Goal: Information Seeking & Learning: Learn about a topic

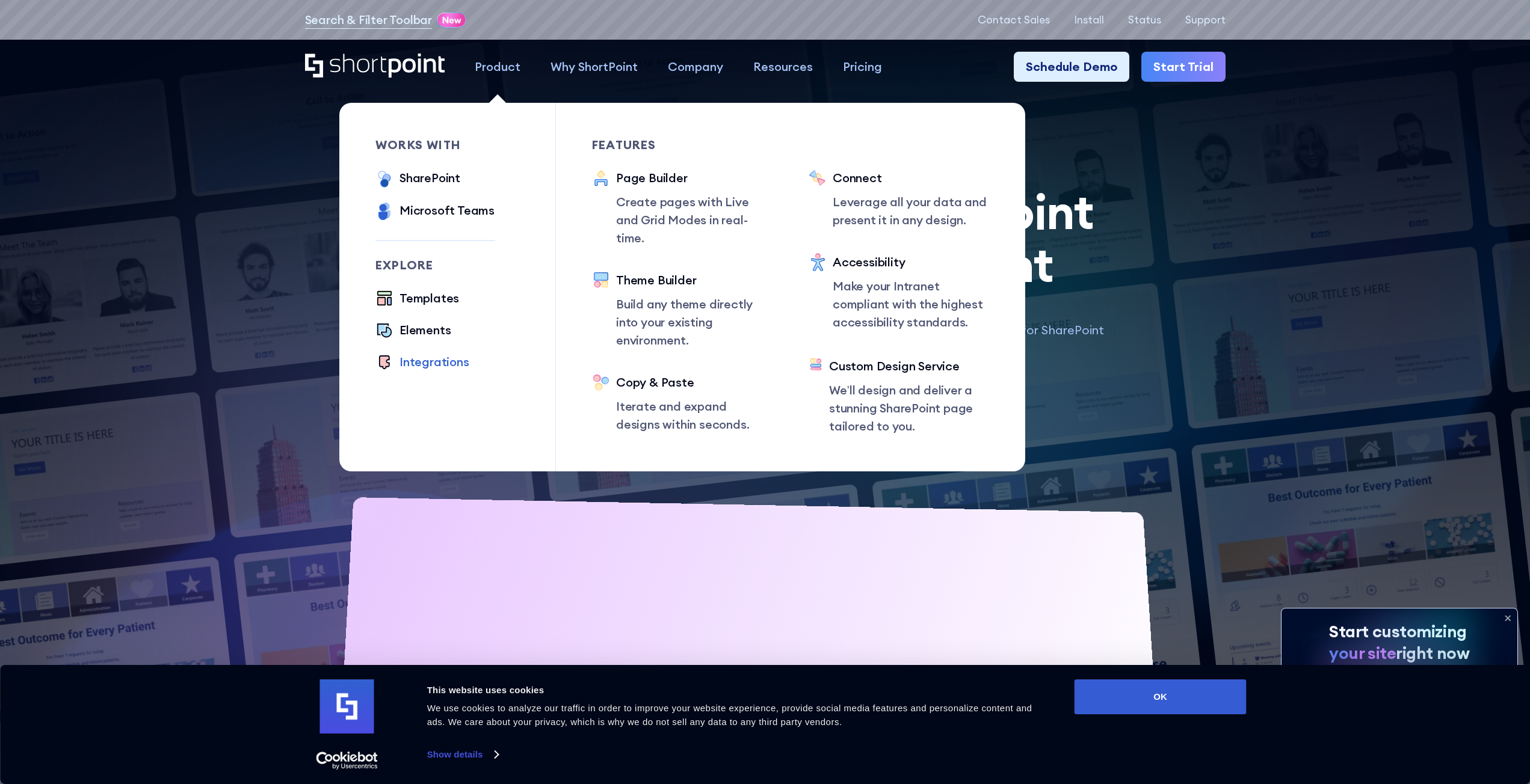
click at [428, 365] on div "Integrations" at bounding box center [435, 362] width 70 height 18
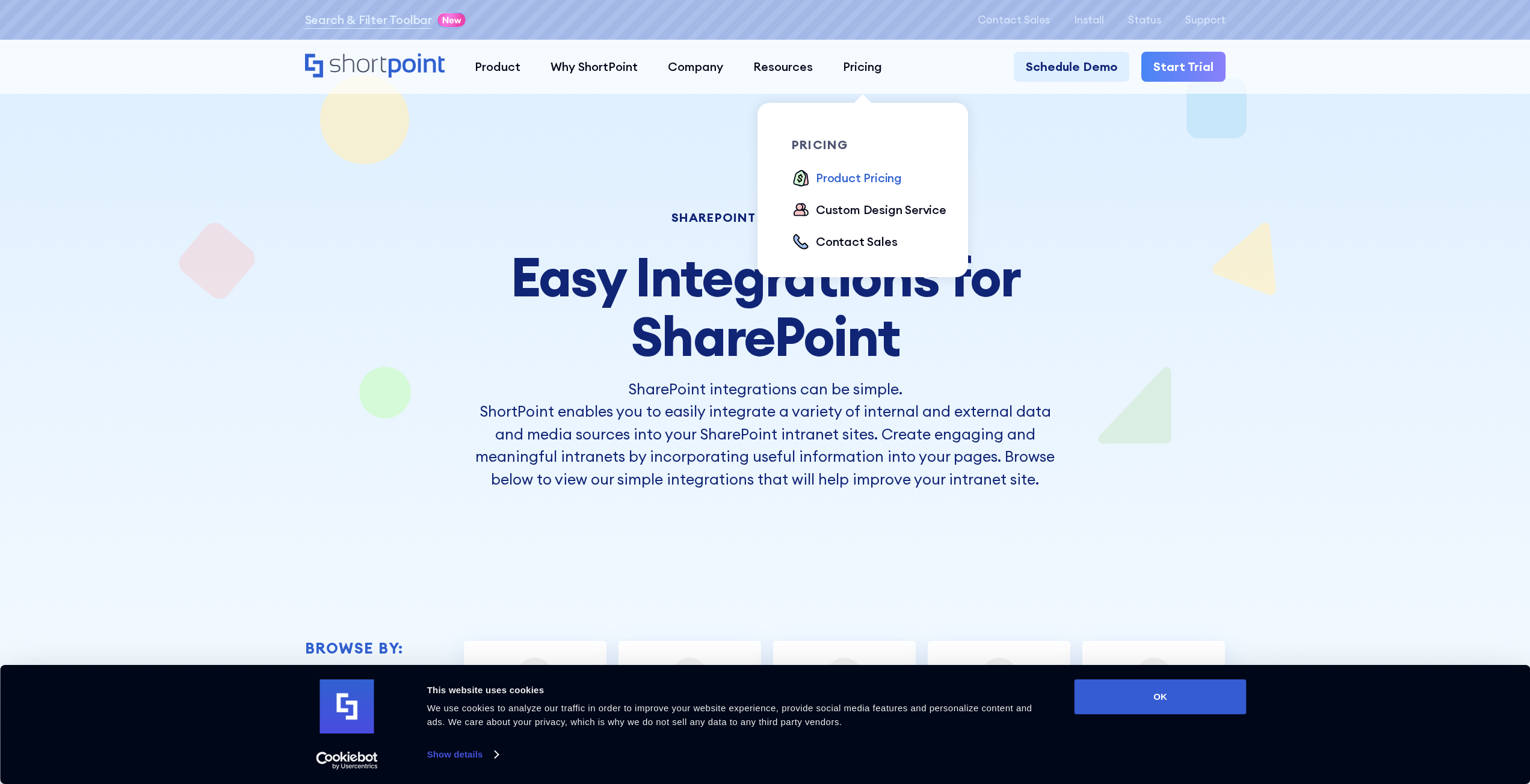
click at [848, 172] on div "Product Pricing" at bounding box center [858, 177] width 86 height 18
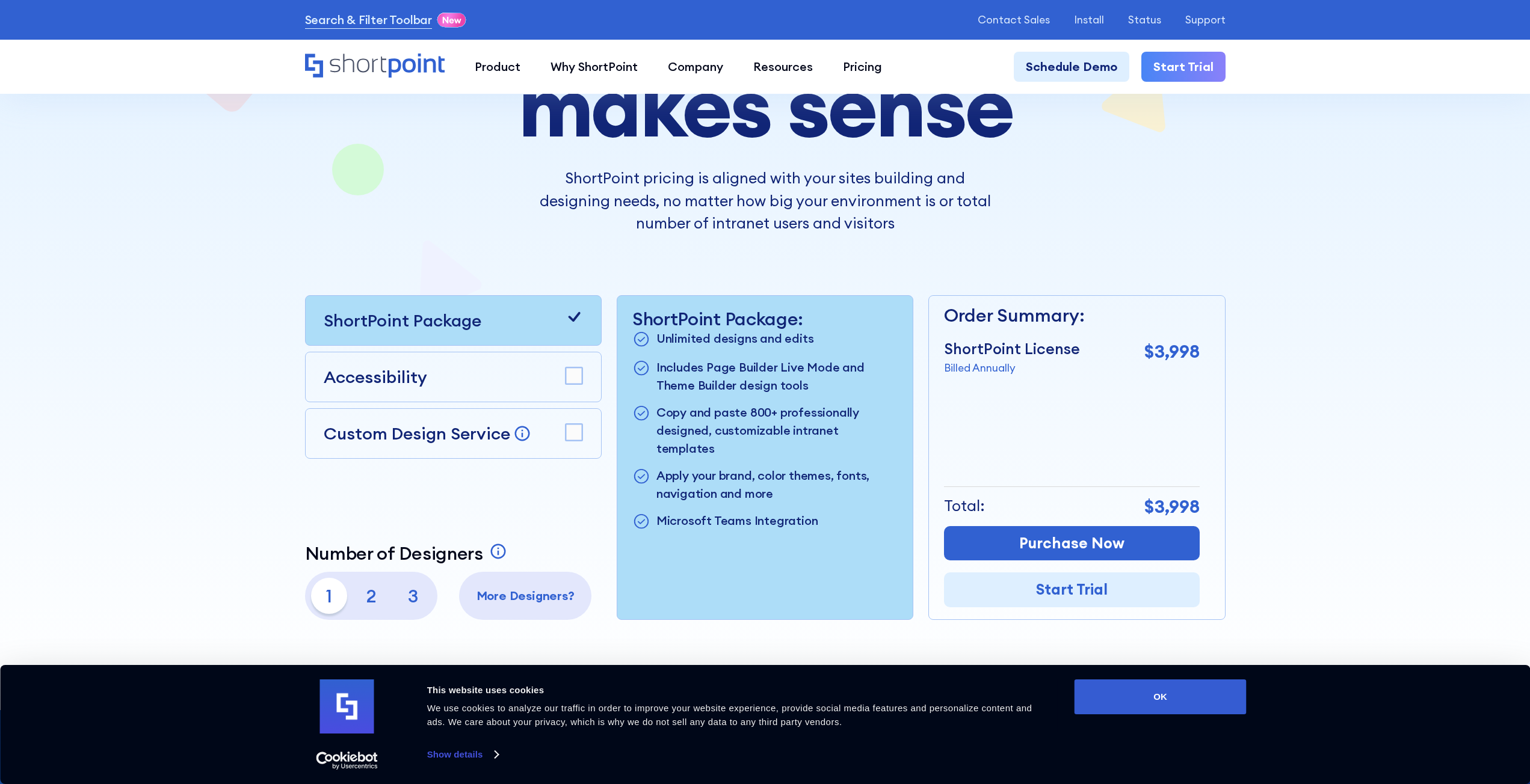
scroll to position [240, 0]
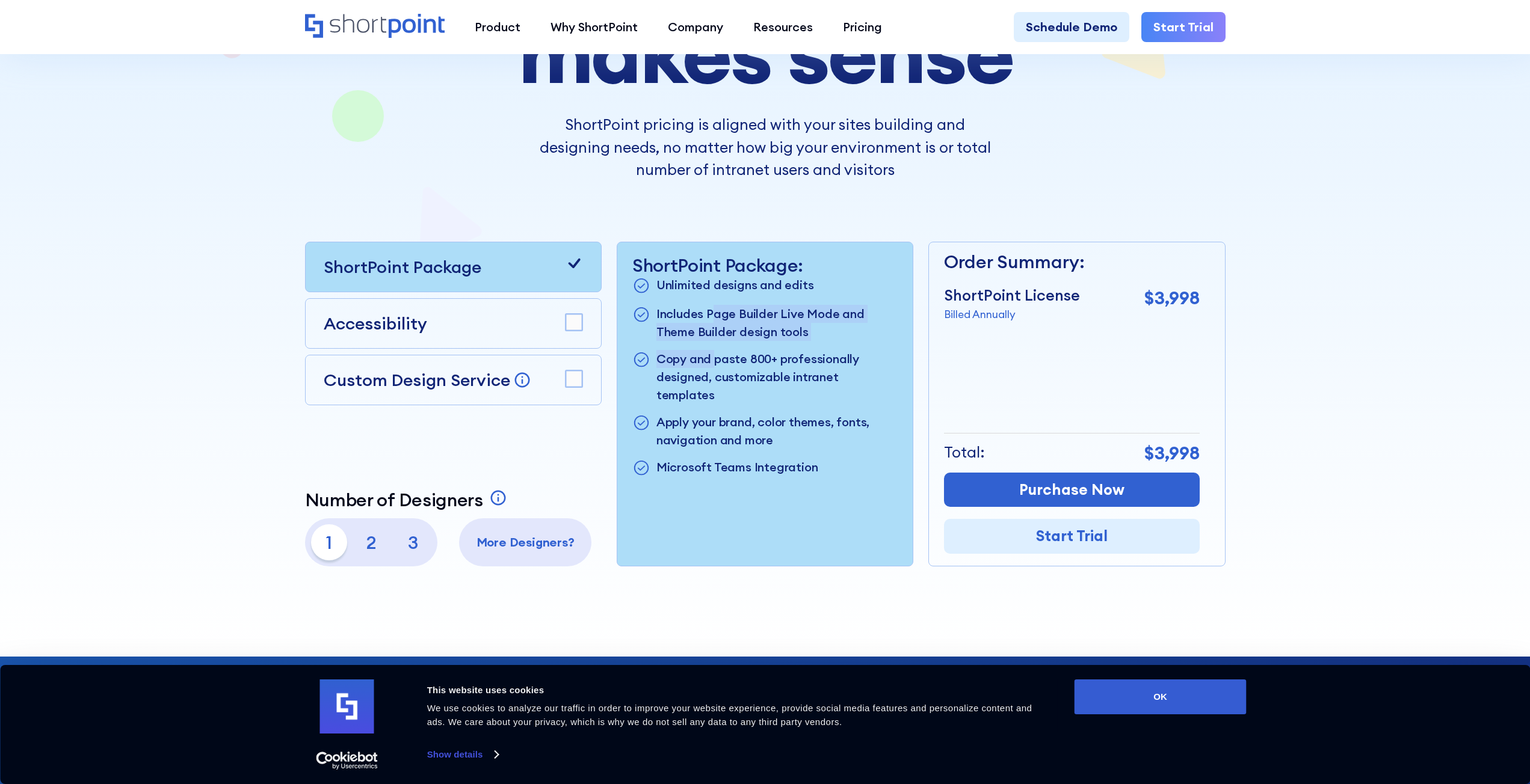
drag, startPoint x: 713, startPoint y: 298, endPoint x: 716, endPoint y: 363, distance: 65.1
click at [716, 363] on ul "Unlimited designs and edits Includes Page Builder Live Mode and Theme Builder d…" at bounding box center [765, 377] width 265 height 202
click at [717, 363] on p "Copy and paste 800+ professionally designed, customizable intranet templates" at bounding box center [777, 376] width 241 height 54
click at [573, 397] on div "Custom Design Service Bring your dream design to life with our Custom Design Se…" at bounding box center [453, 381] width 297 height 51
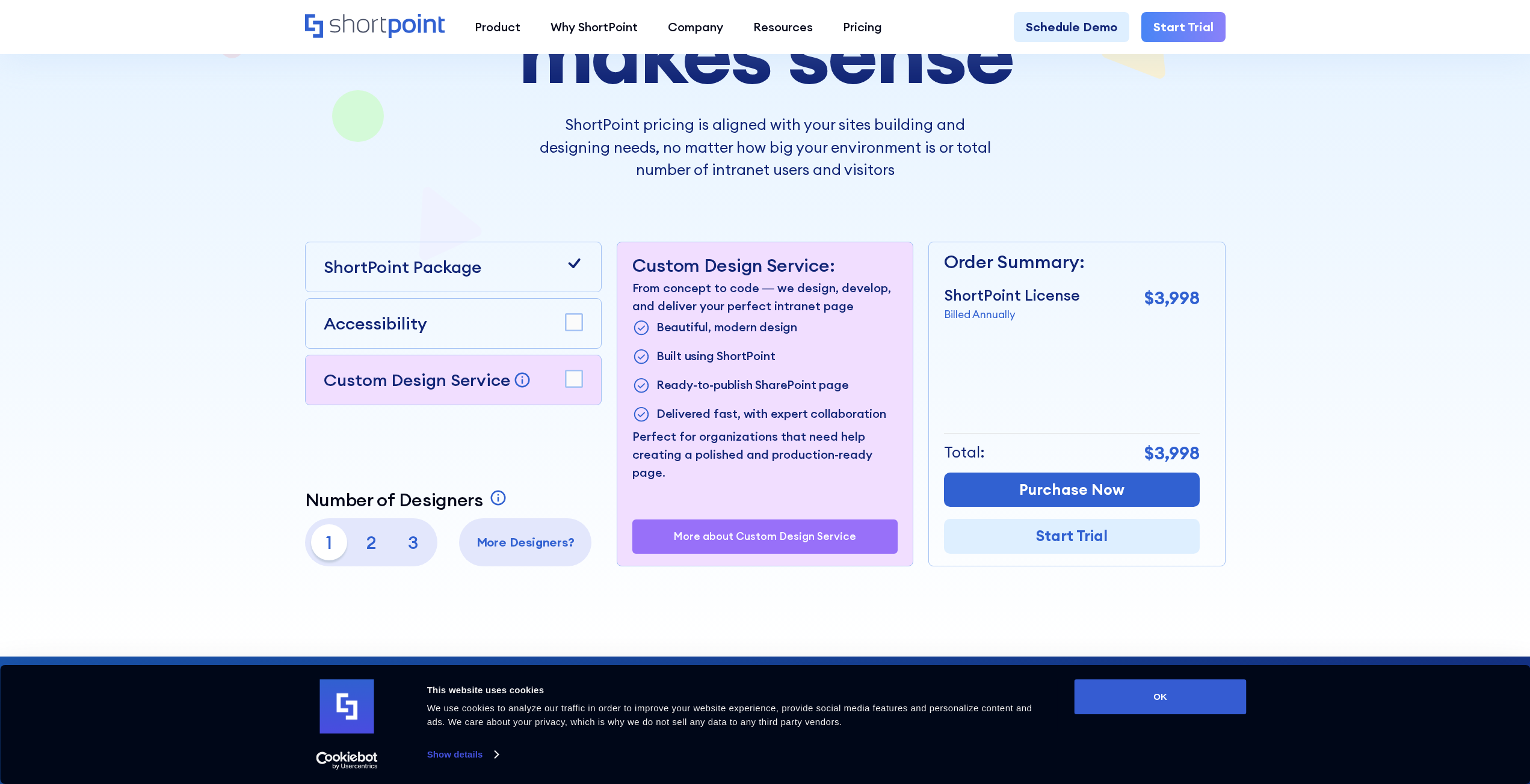
click at [572, 383] on rect at bounding box center [574, 379] width 17 height 17
click at [590, 257] on div "ShortPoint Package" at bounding box center [453, 268] width 297 height 51
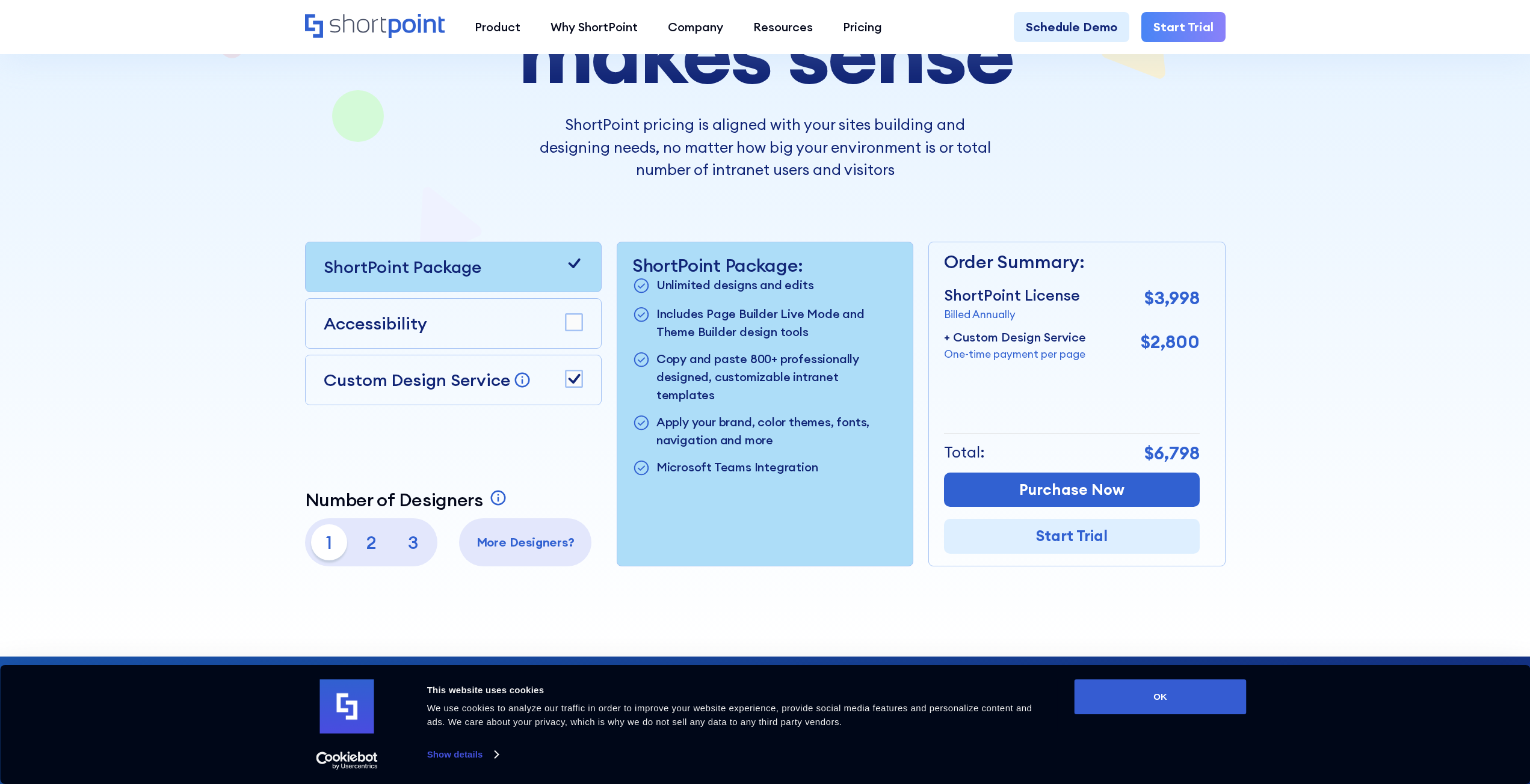
click at [1029, 358] on p "One-time payment per page" at bounding box center [1014, 354] width 142 height 16
click at [575, 256] on icon at bounding box center [573, 263] width 18 height 18
click at [569, 382] on rect at bounding box center [574, 379] width 17 height 17
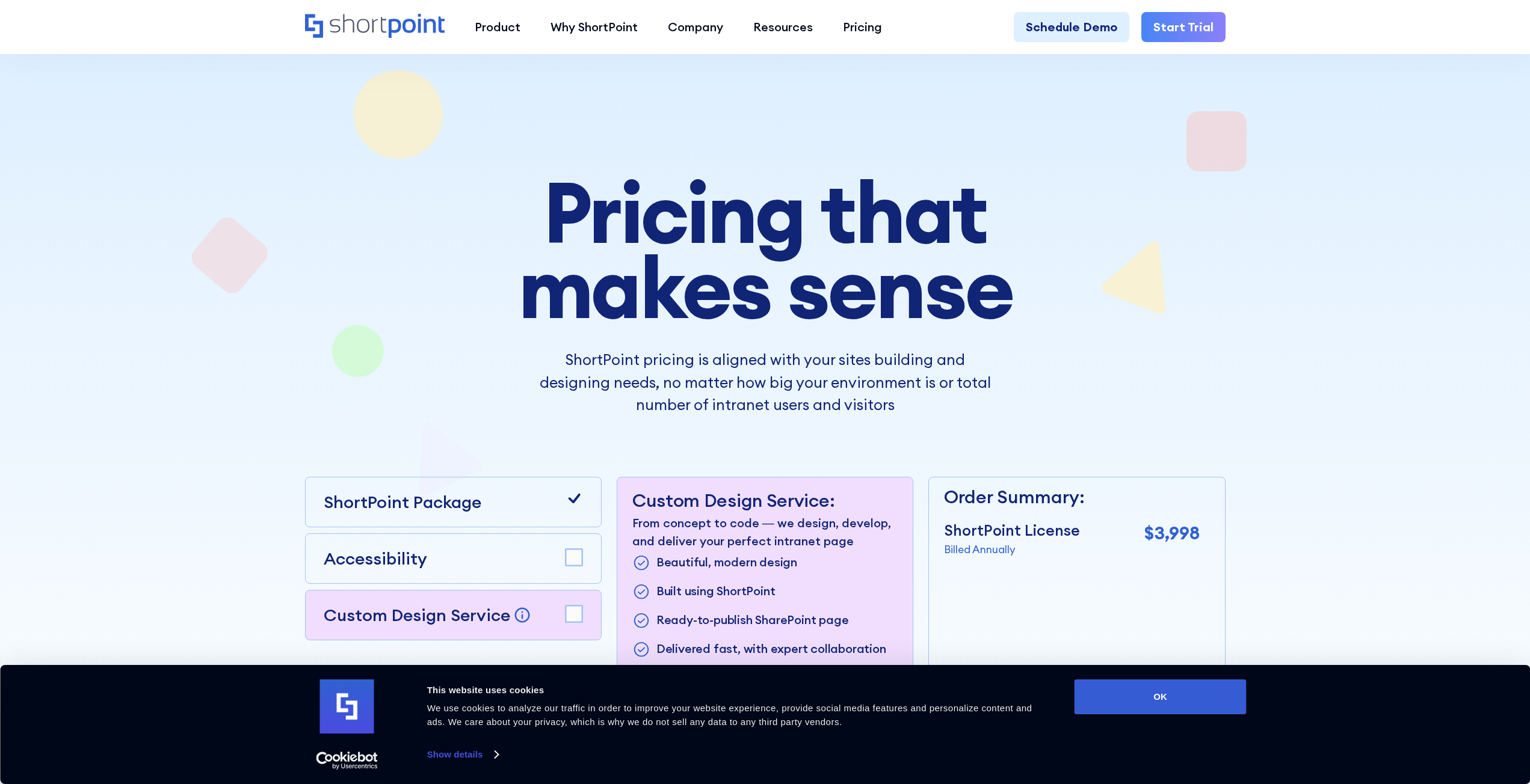
scroll to position [0, 0]
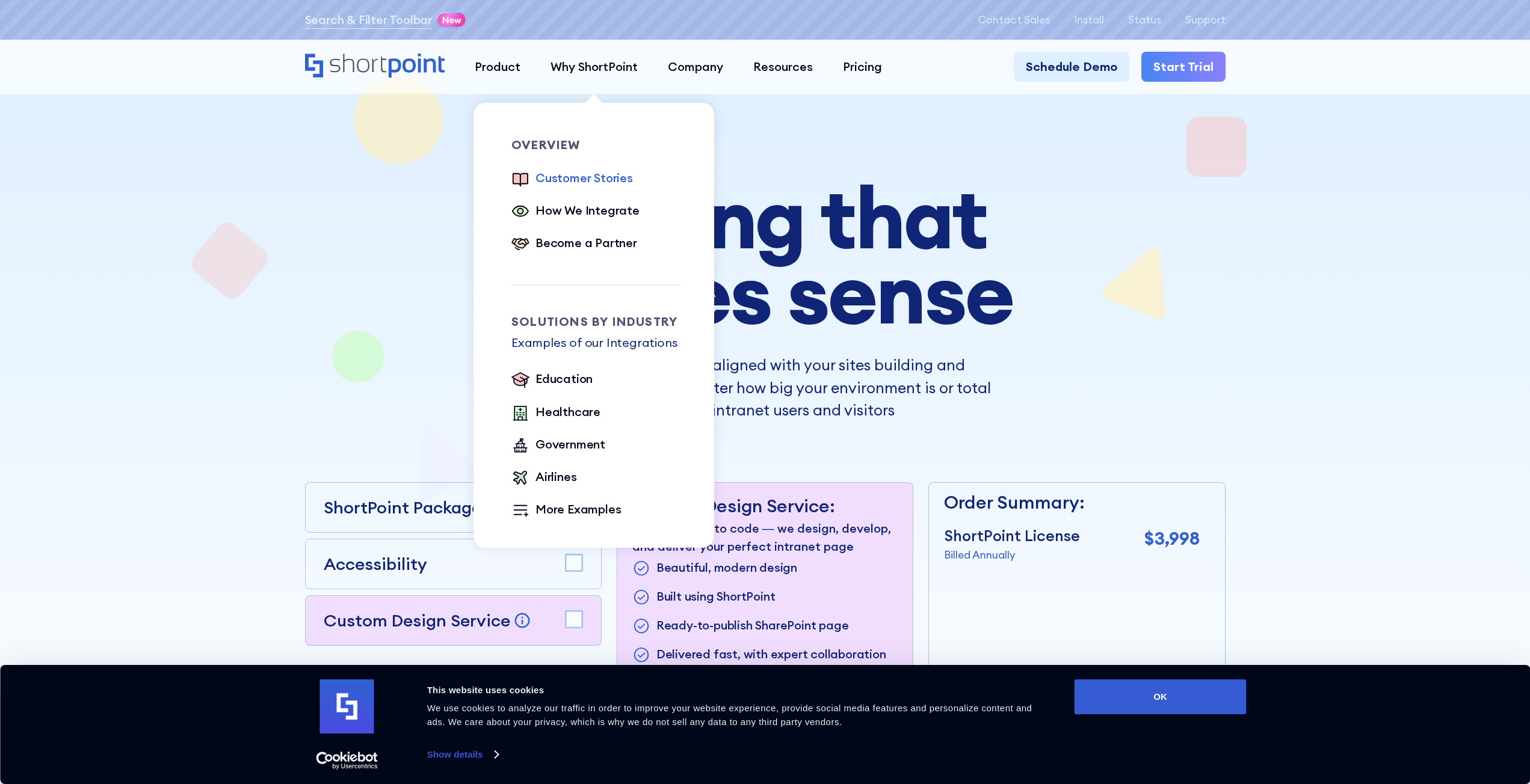
click at [571, 184] on div "Customer Stories" at bounding box center [584, 177] width 97 height 18
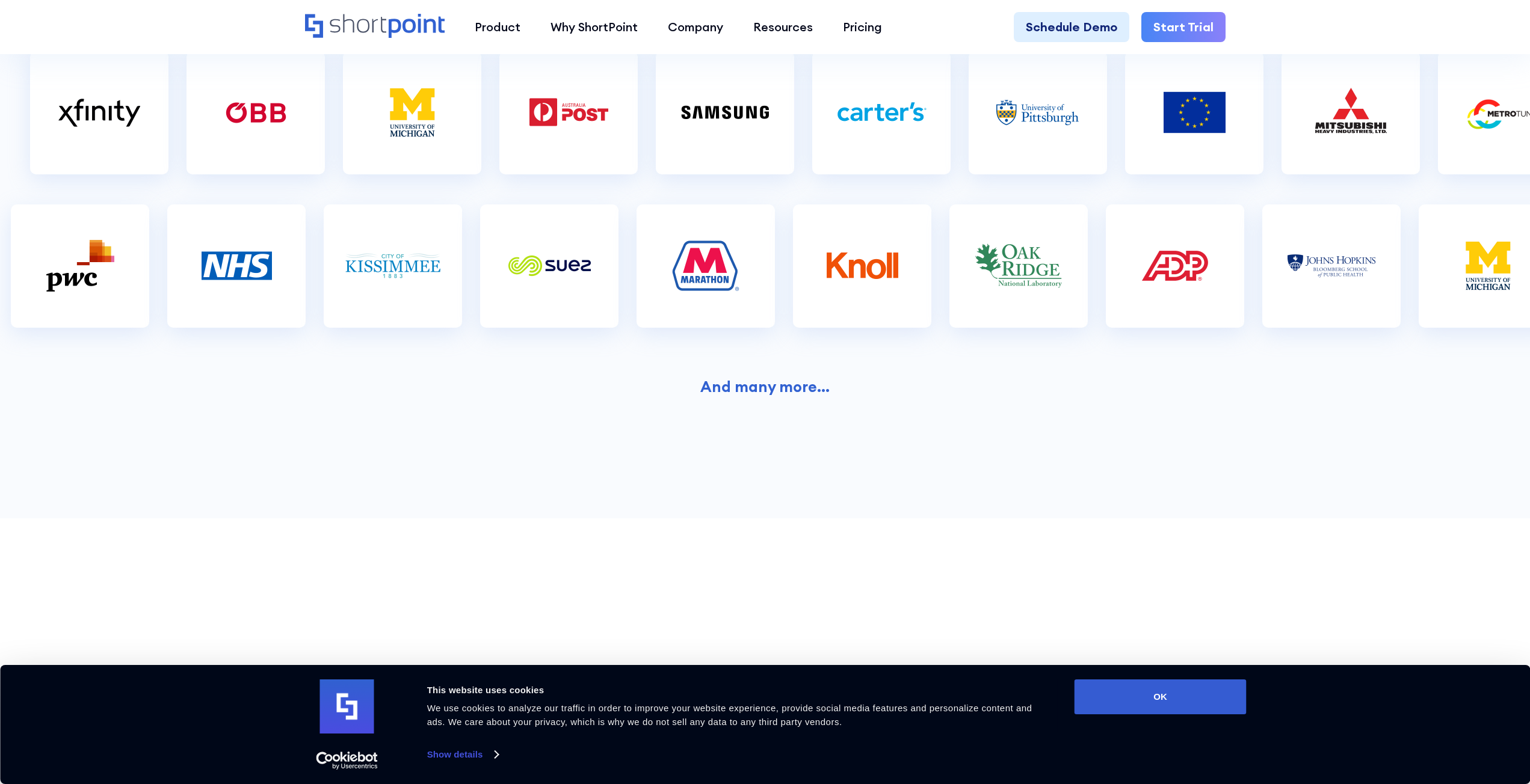
scroll to position [601, 0]
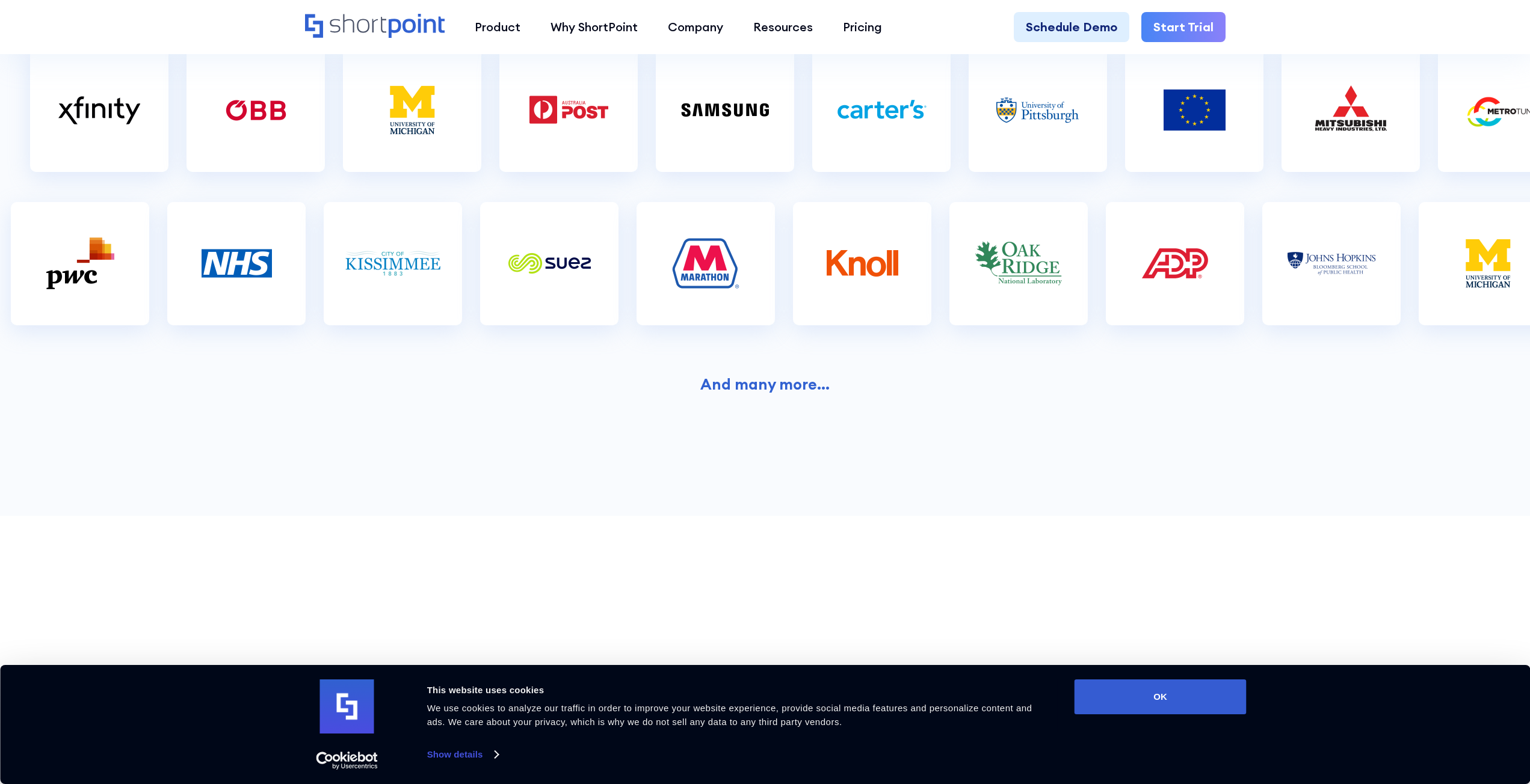
click at [774, 382] on strong "And many more..." at bounding box center [765, 384] width 129 height 19
click at [723, 387] on strong "And many more..." at bounding box center [765, 384] width 129 height 19
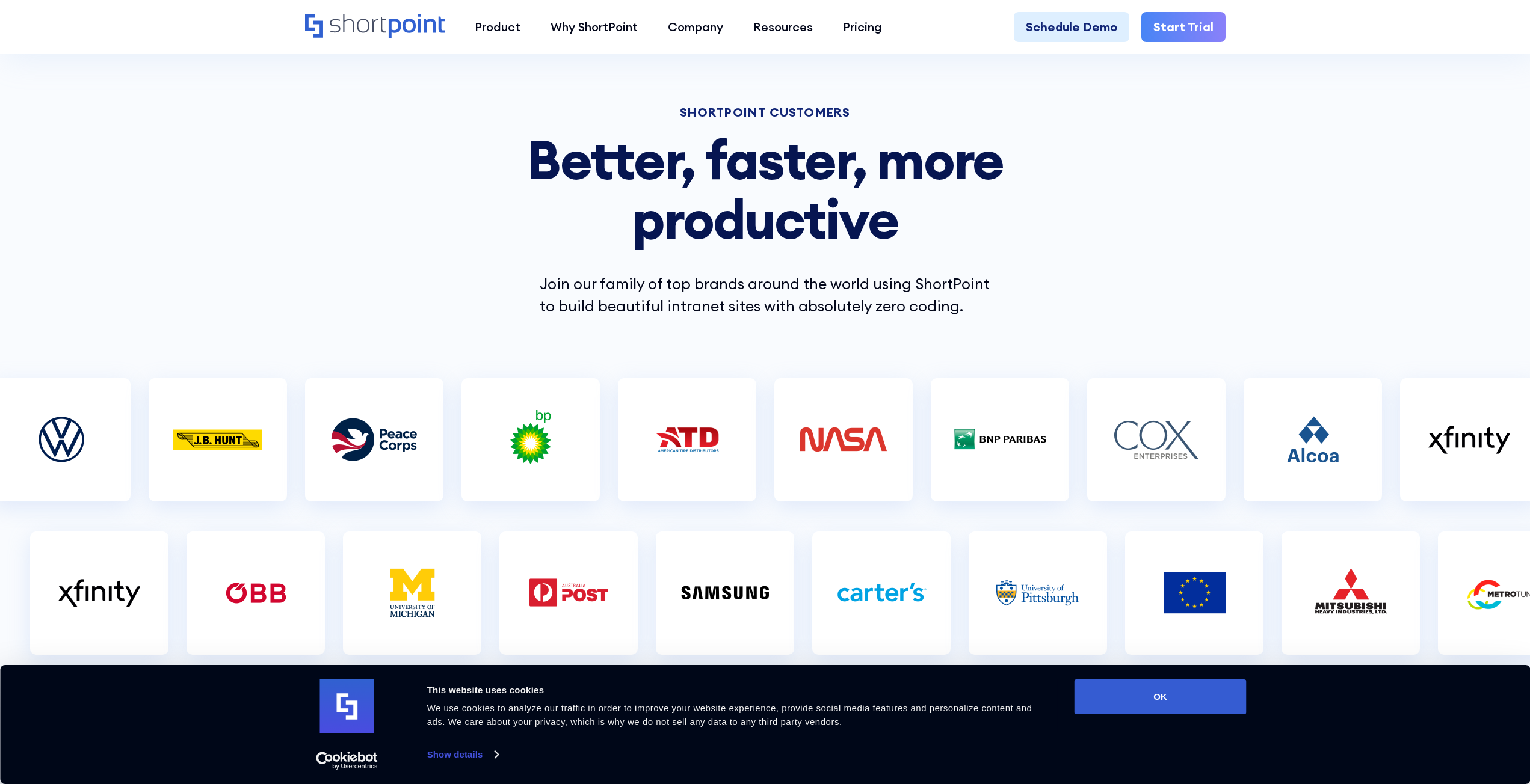
scroll to position [0, 0]
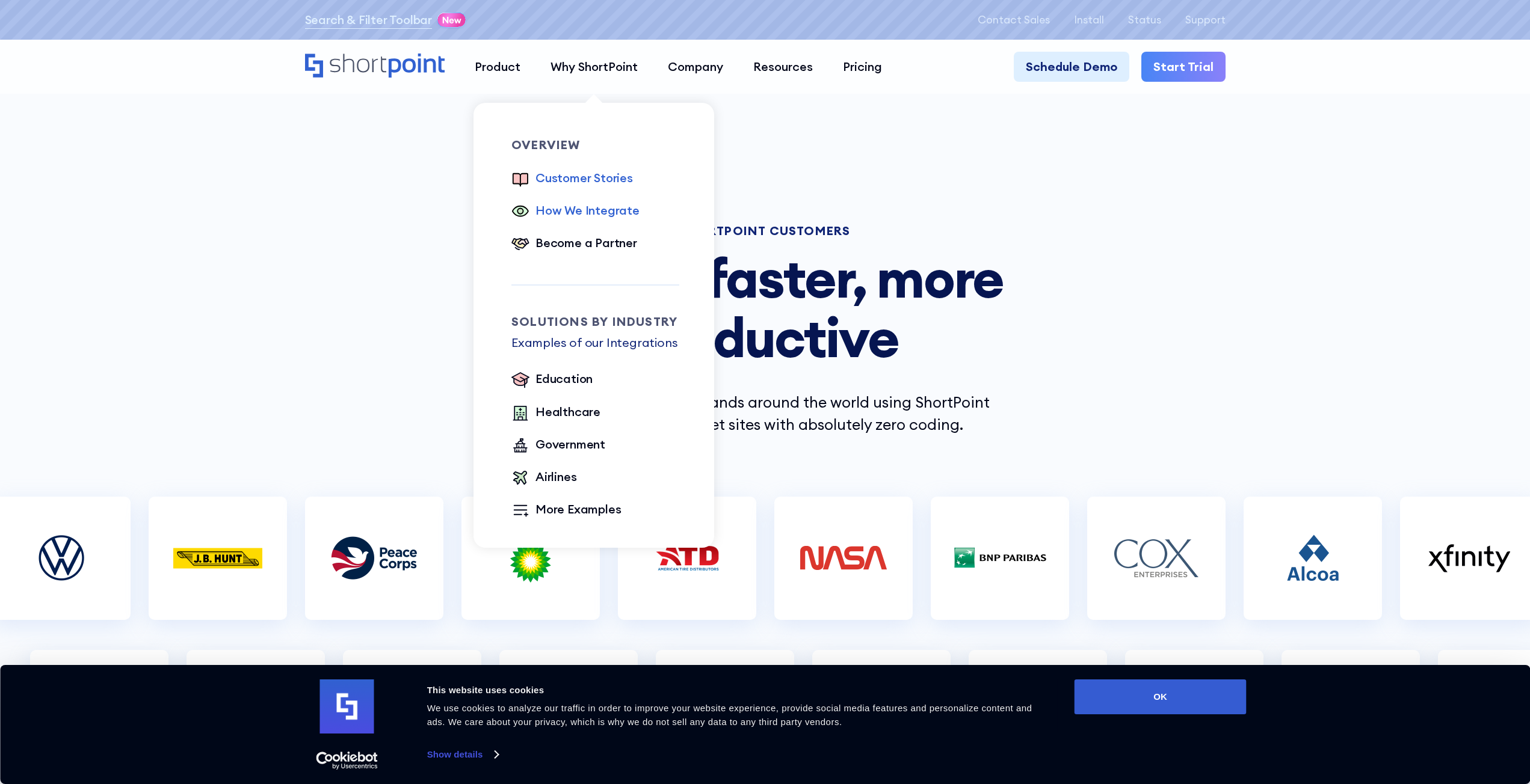
click at [595, 214] on div "How We Integrate" at bounding box center [587, 210] width 104 height 18
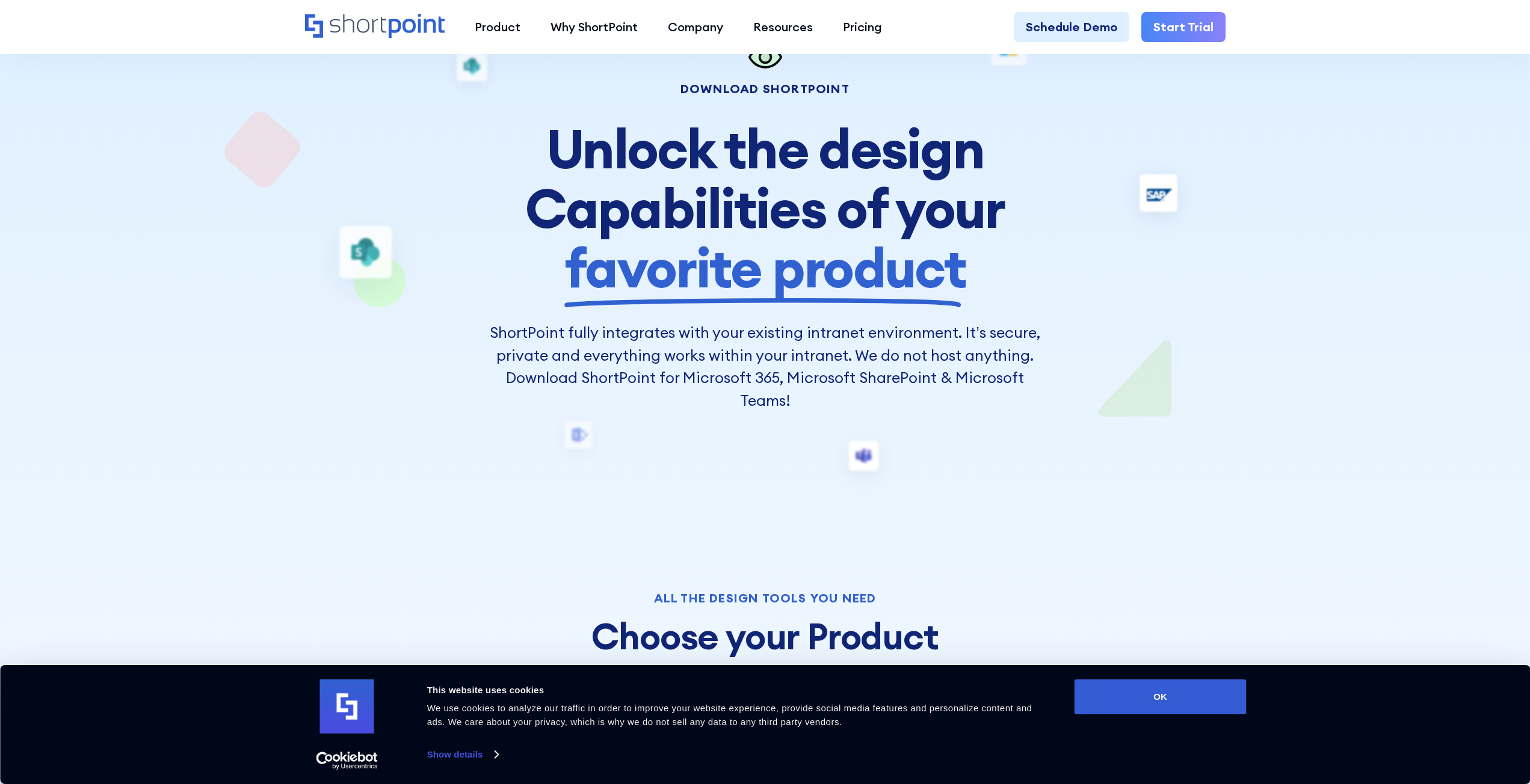
scroll to position [121, 0]
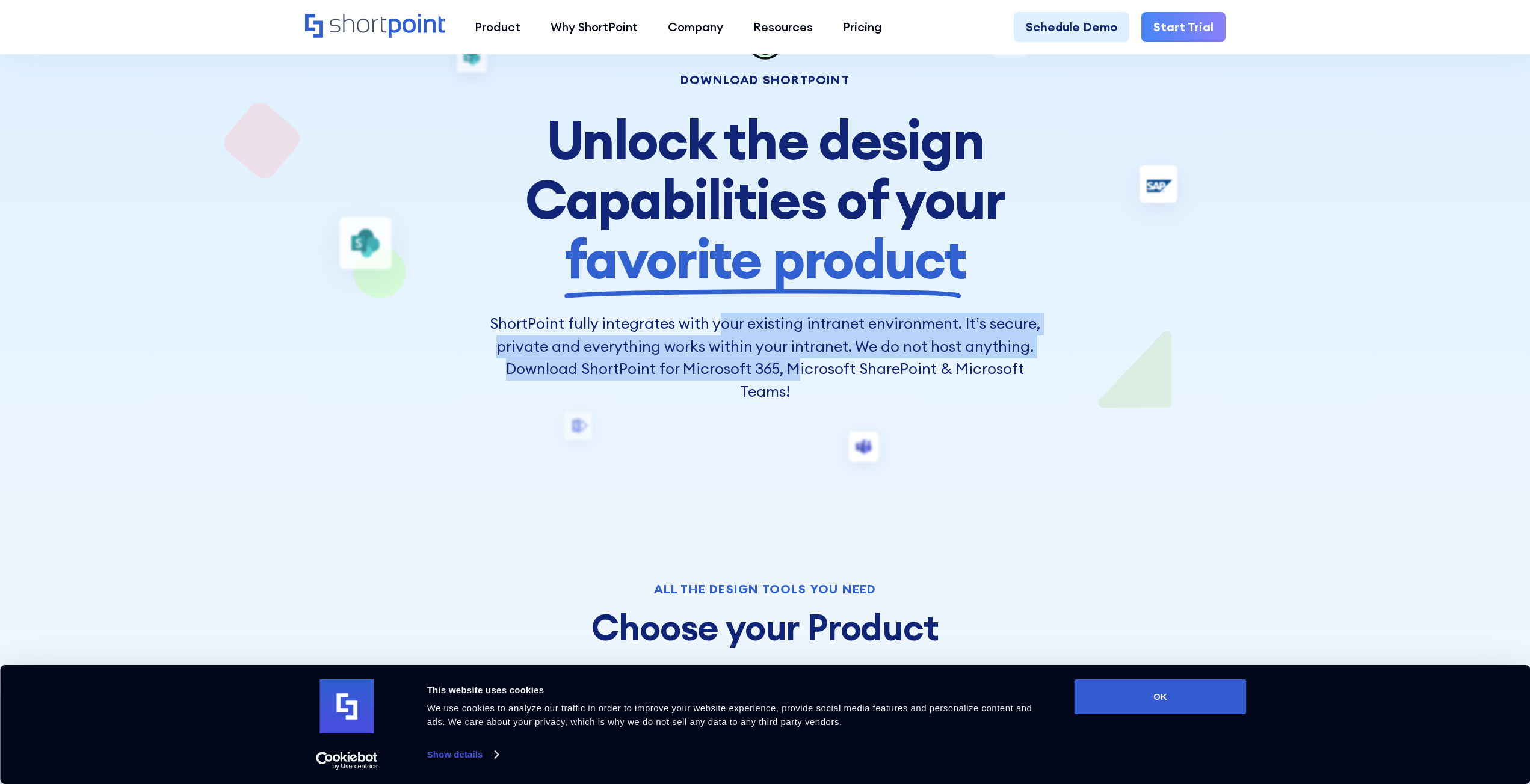
drag, startPoint x: 721, startPoint y: 332, endPoint x: 798, endPoint y: 365, distance: 83.8
click at [798, 365] on p "ShortPoint fully integrates with your existing intranet environment. It’s secur…" at bounding box center [765, 358] width 565 height 90
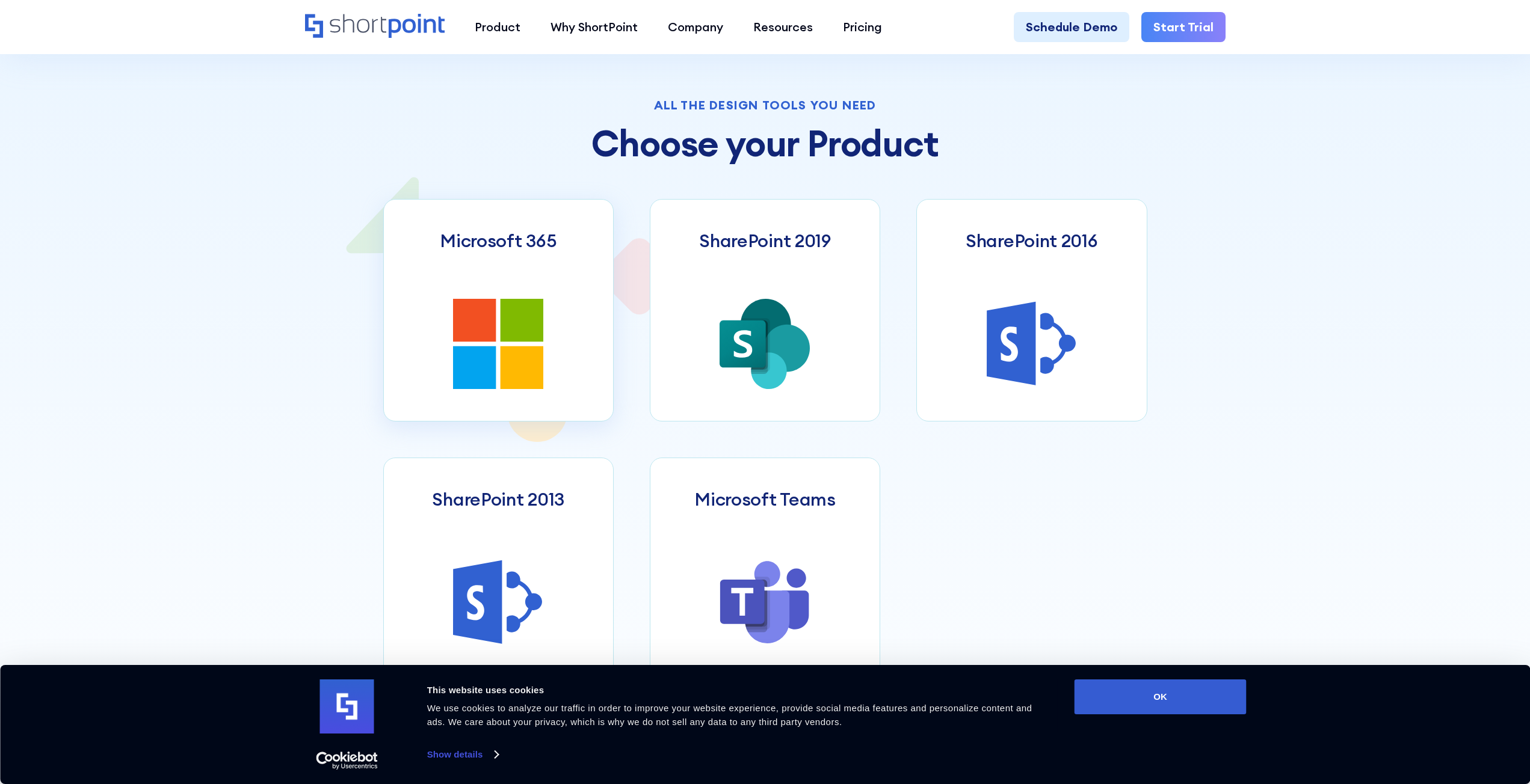
scroll to position [601, 0]
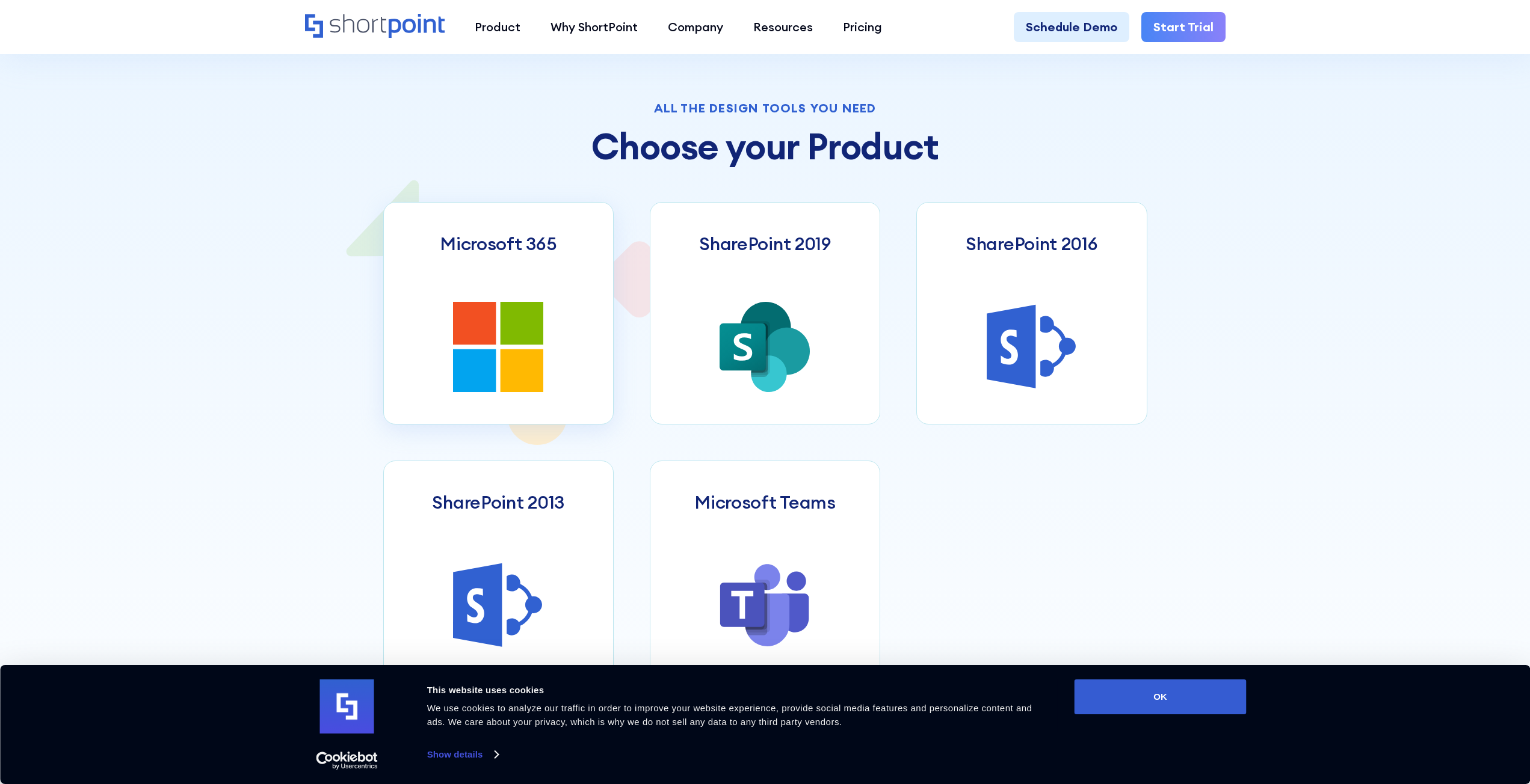
click at [547, 317] on link "Microsoft 365" at bounding box center [499, 313] width 230 height 222
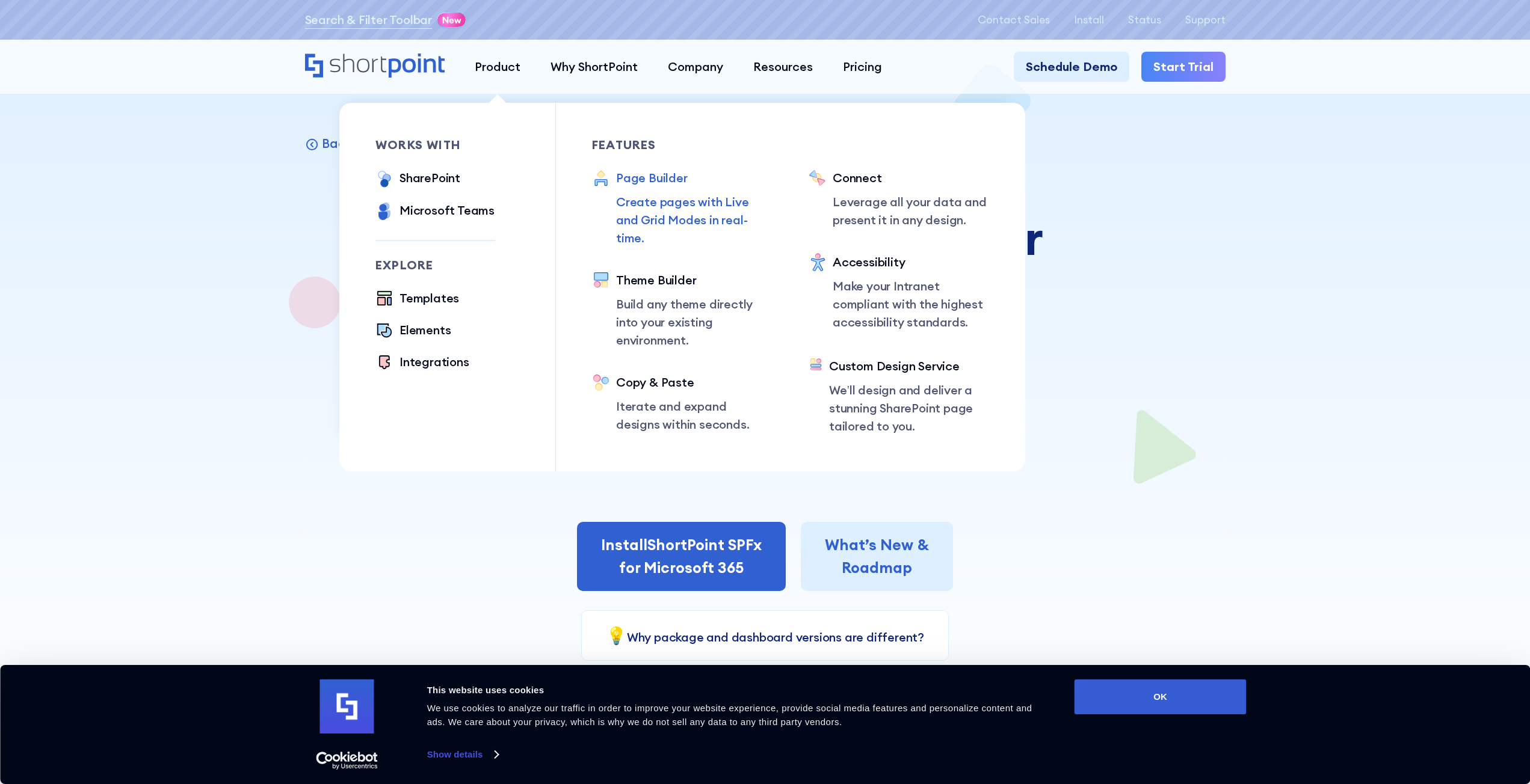
click at [684, 192] on div "Page Builder Create pages with Live and Grid Modes in real-time." at bounding box center [695, 207] width 156 height 78
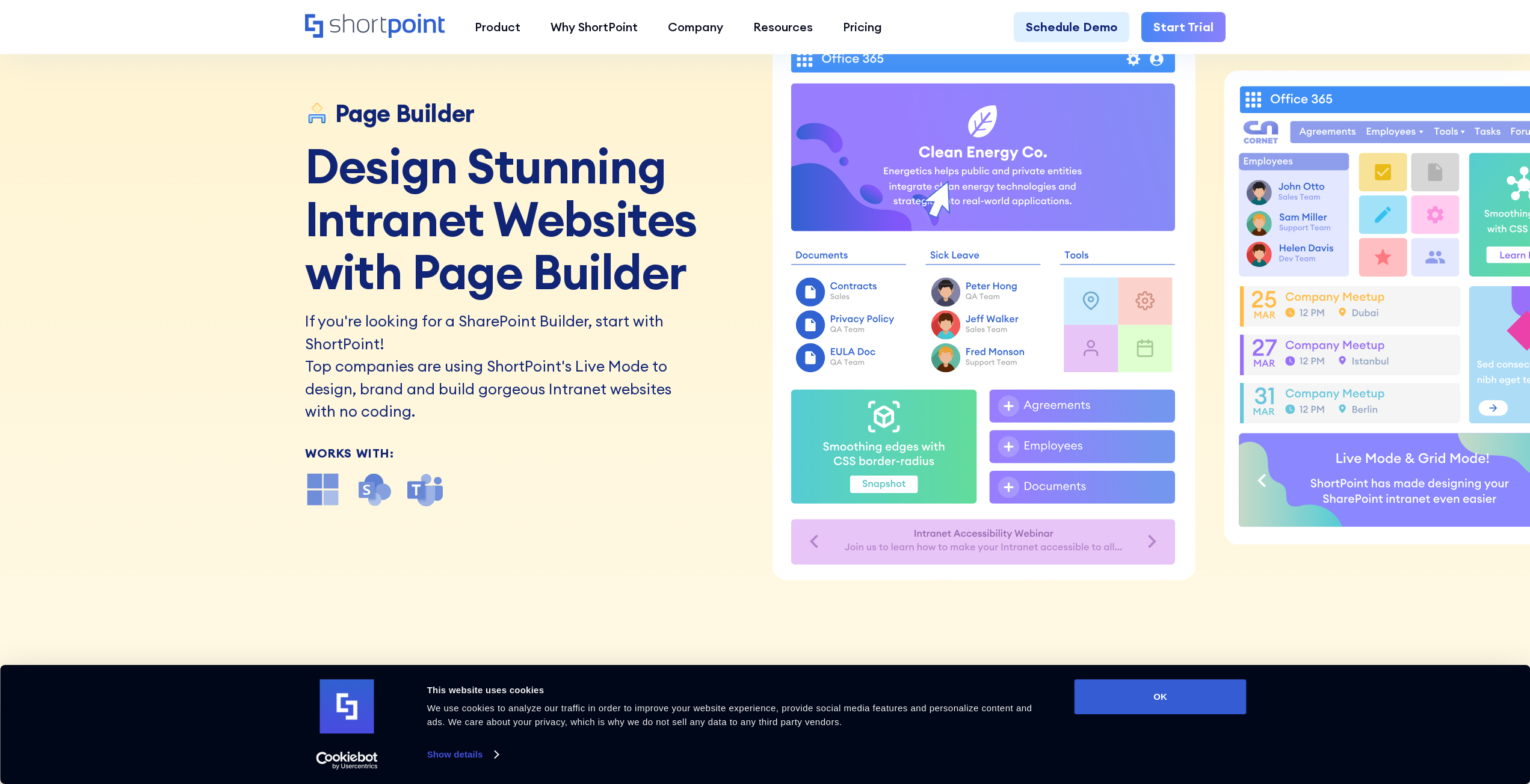
scroll to position [121, 0]
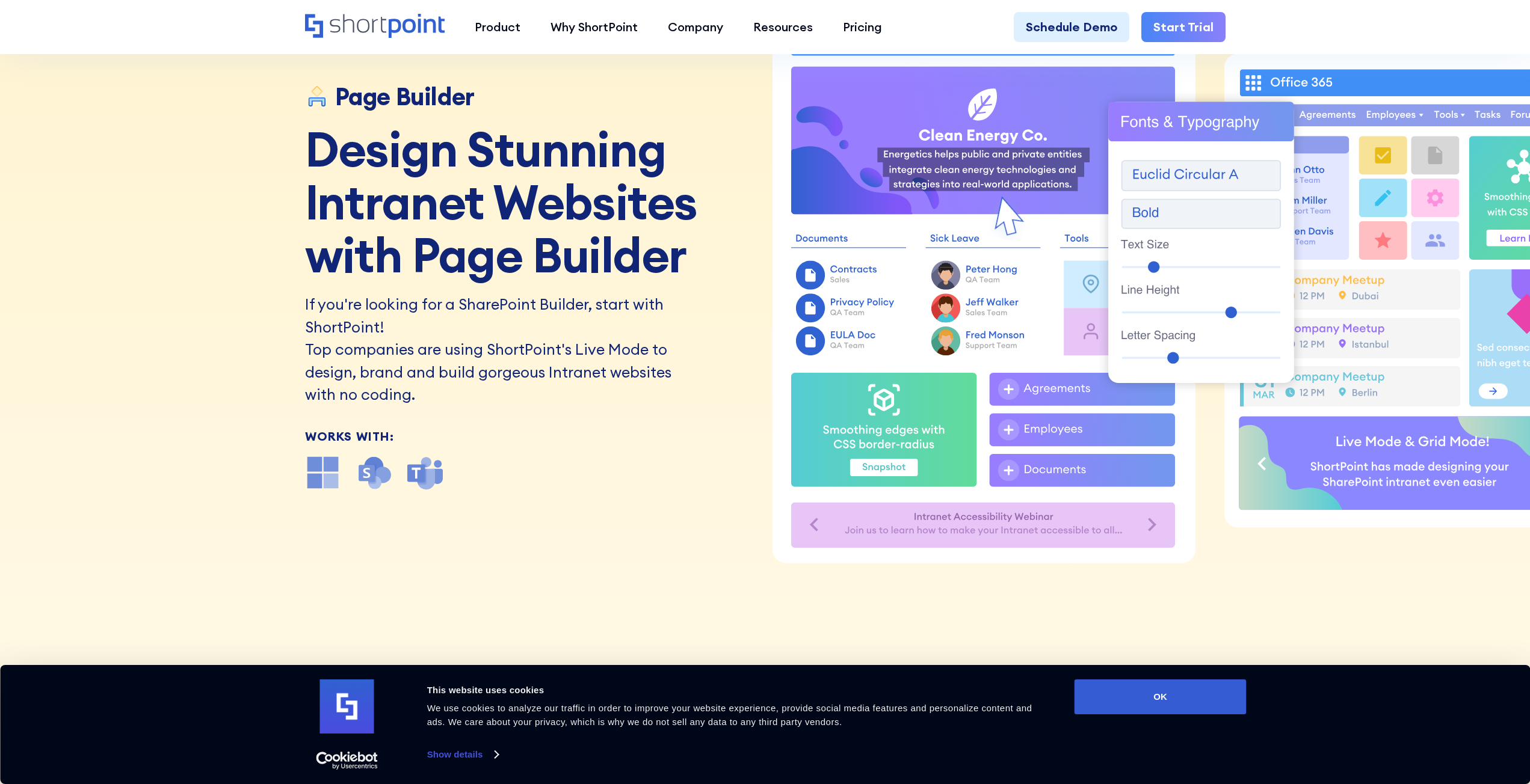
drag, startPoint x: 1091, startPoint y: 594, endPoint x: 1190, endPoint y: 586, distance: 99.3
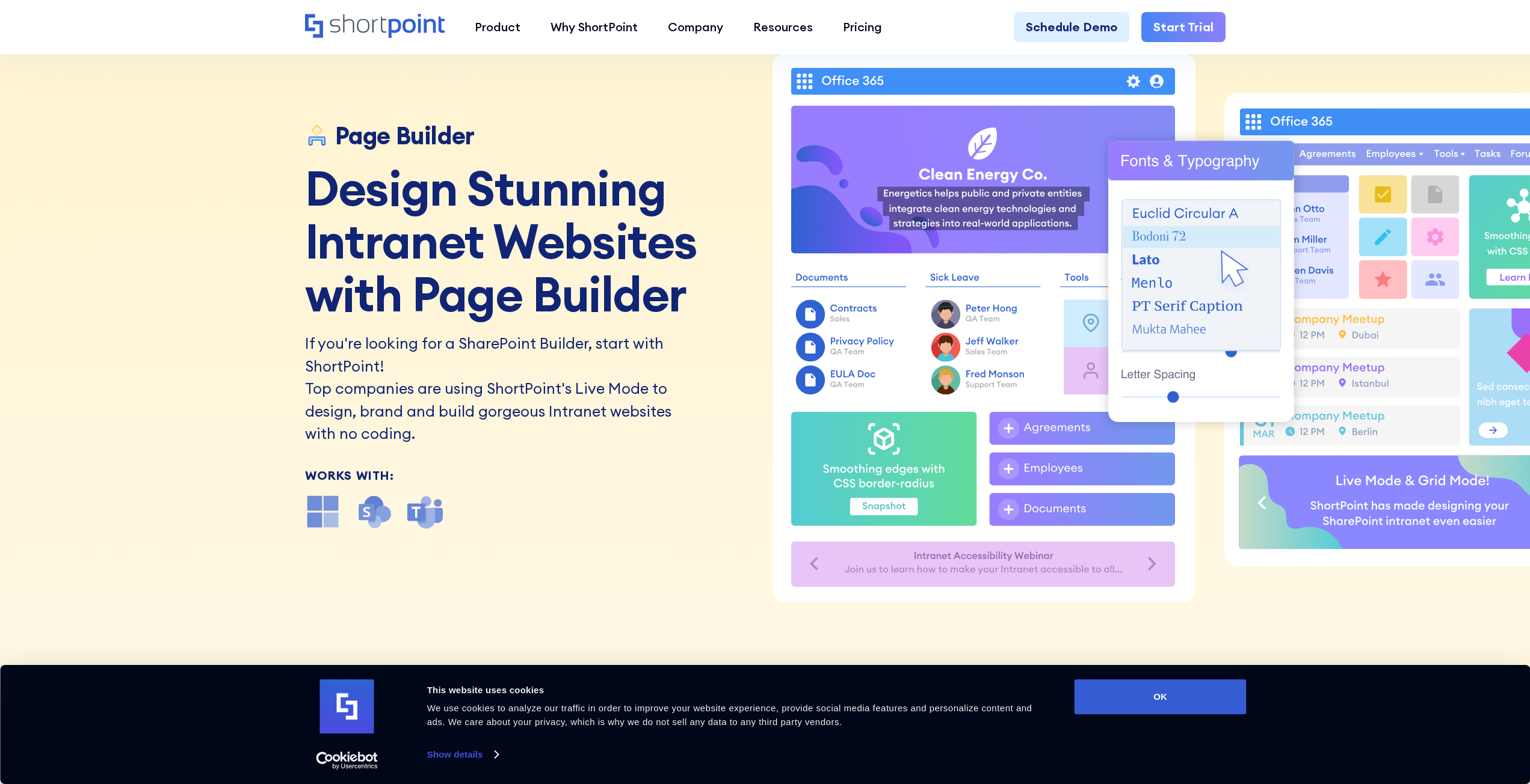
scroll to position [60, 0]
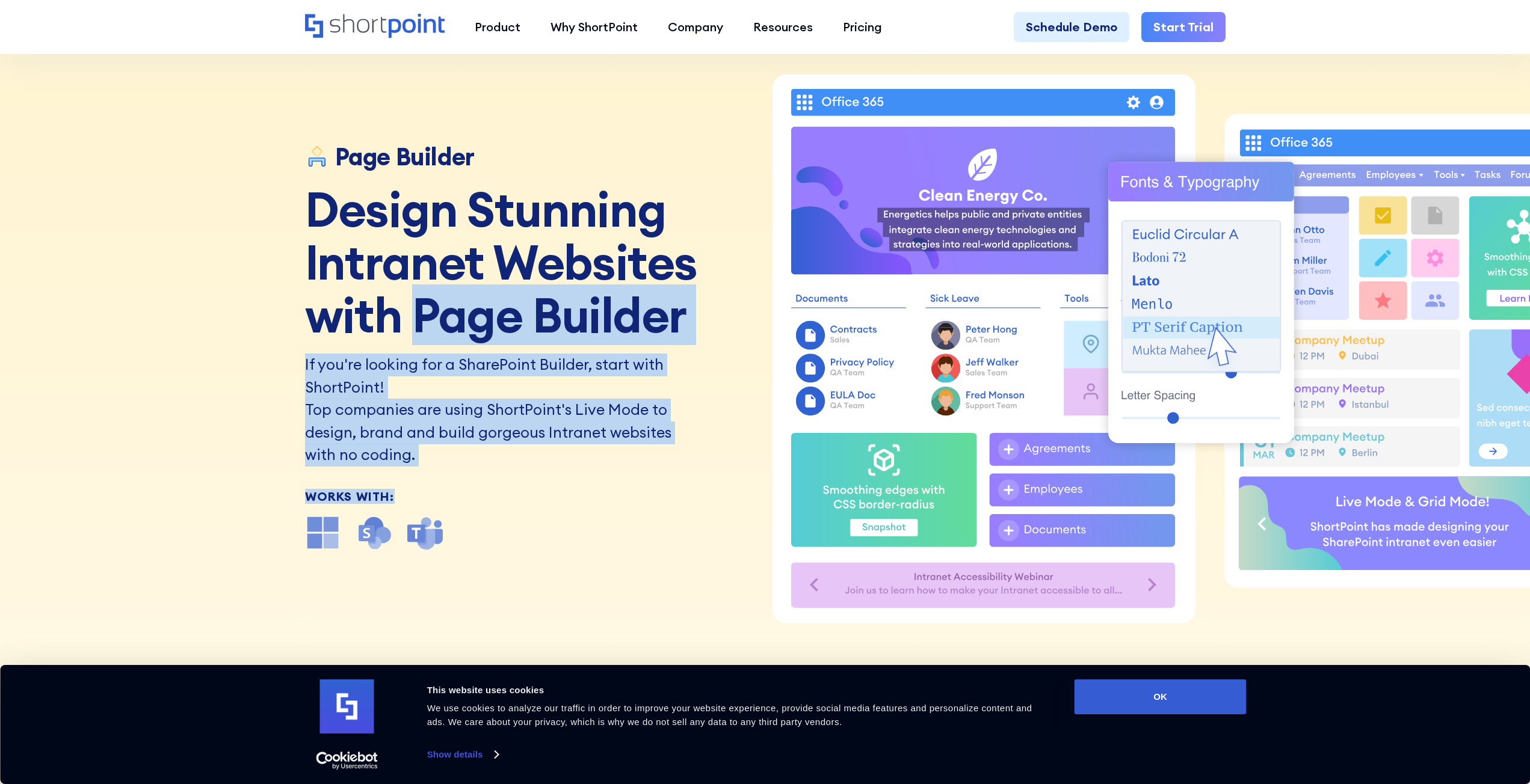
drag, startPoint x: 410, startPoint y: 309, endPoint x: 511, endPoint y: 480, distance: 198.6
click at [510, 483] on div "Page Builder Design Stunning Intranet Websites with Page Builder If you're look…" at bounding box center [531, 347] width 452 height 408
click at [511, 480] on div "Page Builder Design Stunning Intranet Websites with Page Builder If you're look…" at bounding box center [531, 347] width 452 height 408
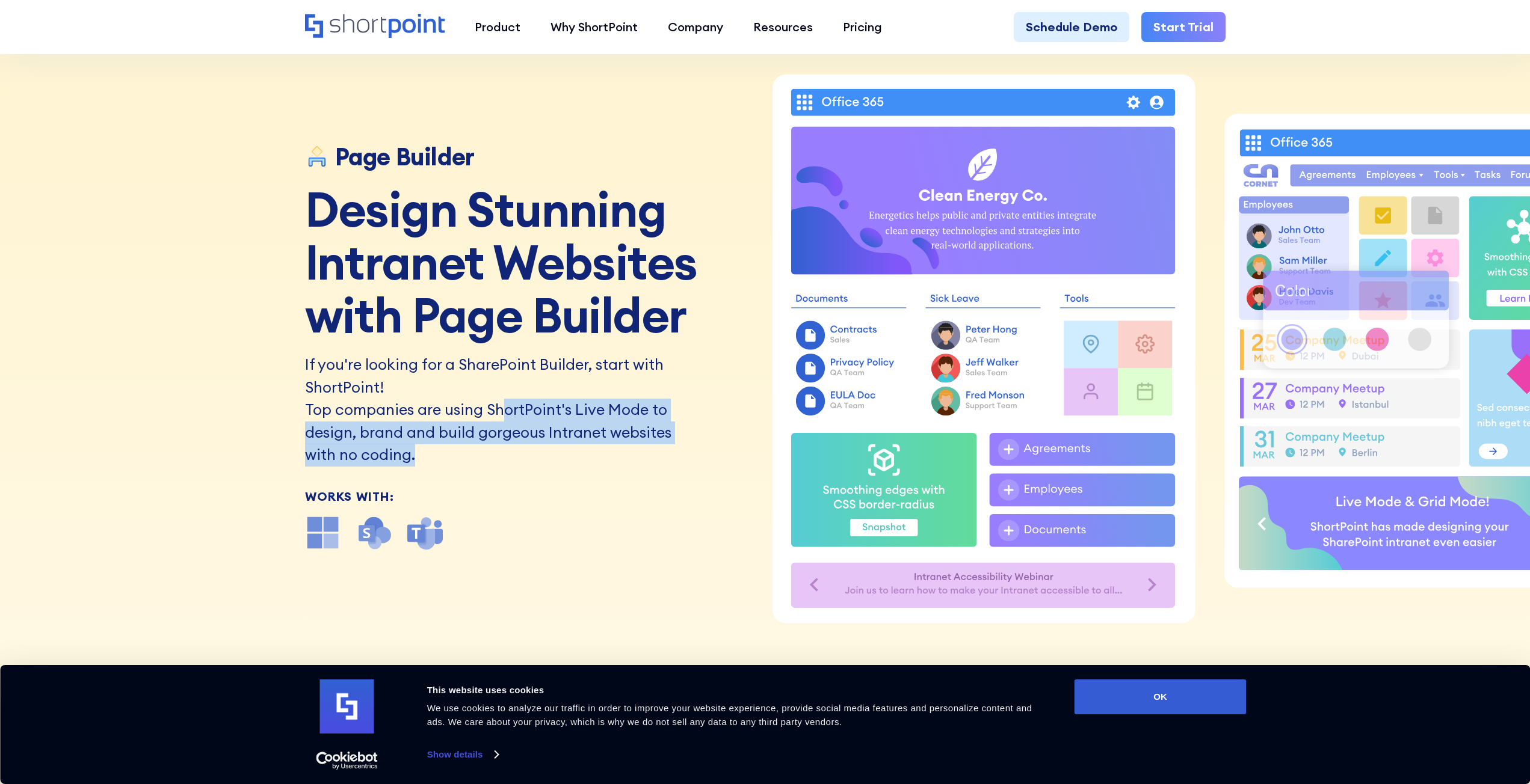
drag, startPoint x: 502, startPoint y: 401, endPoint x: 557, endPoint y: 454, distance: 76.4
click at [557, 454] on p "Top companies are using ShortPoint's Live Mode to design, brand and build gorge…" at bounding box center [492, 433] width 373 height 68
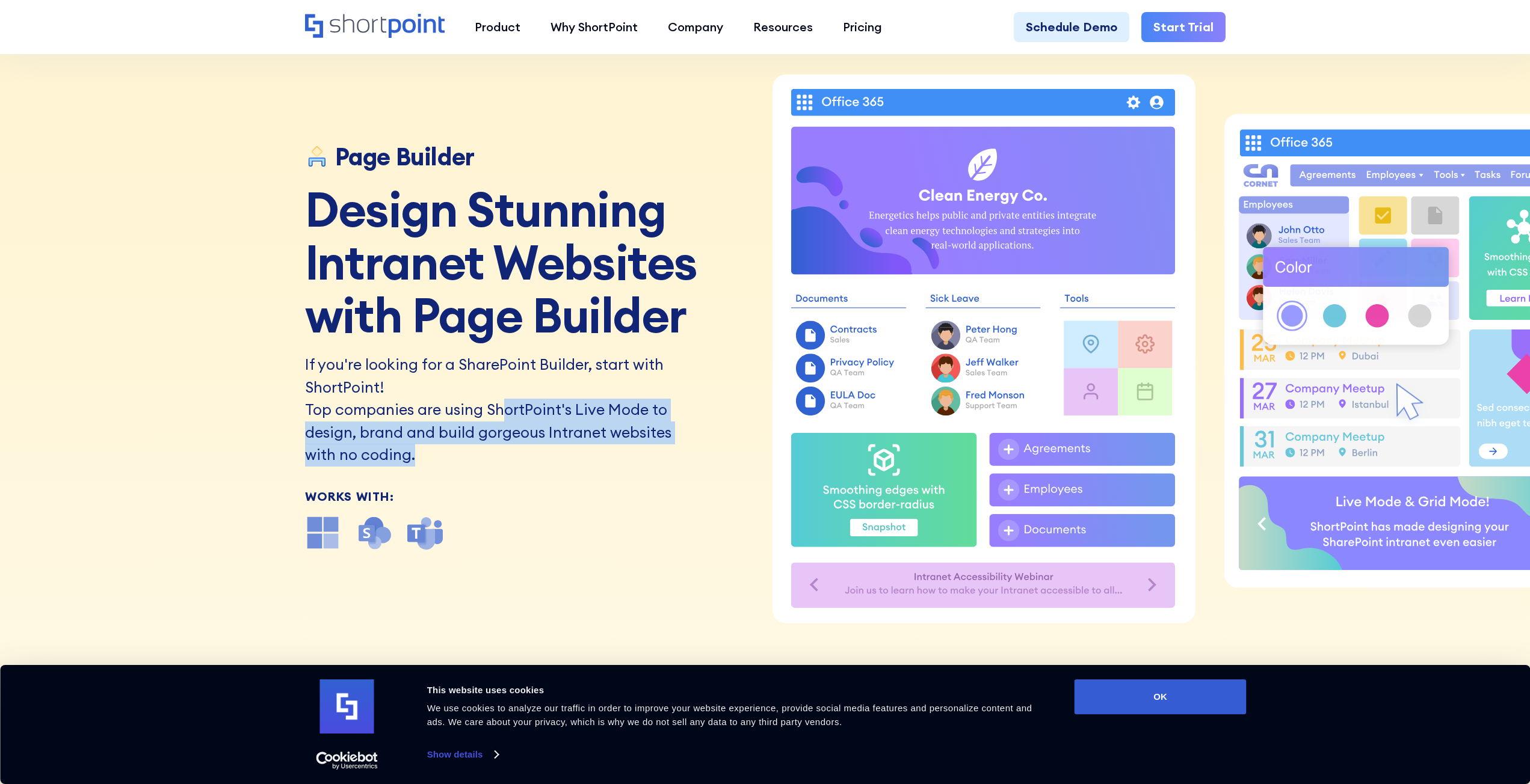
click at [557, 454] on p "Top companies are using ShortPoint's Live Mode to design, brand and build gorge…" at bounding box center [492, 433] width 373 height 68
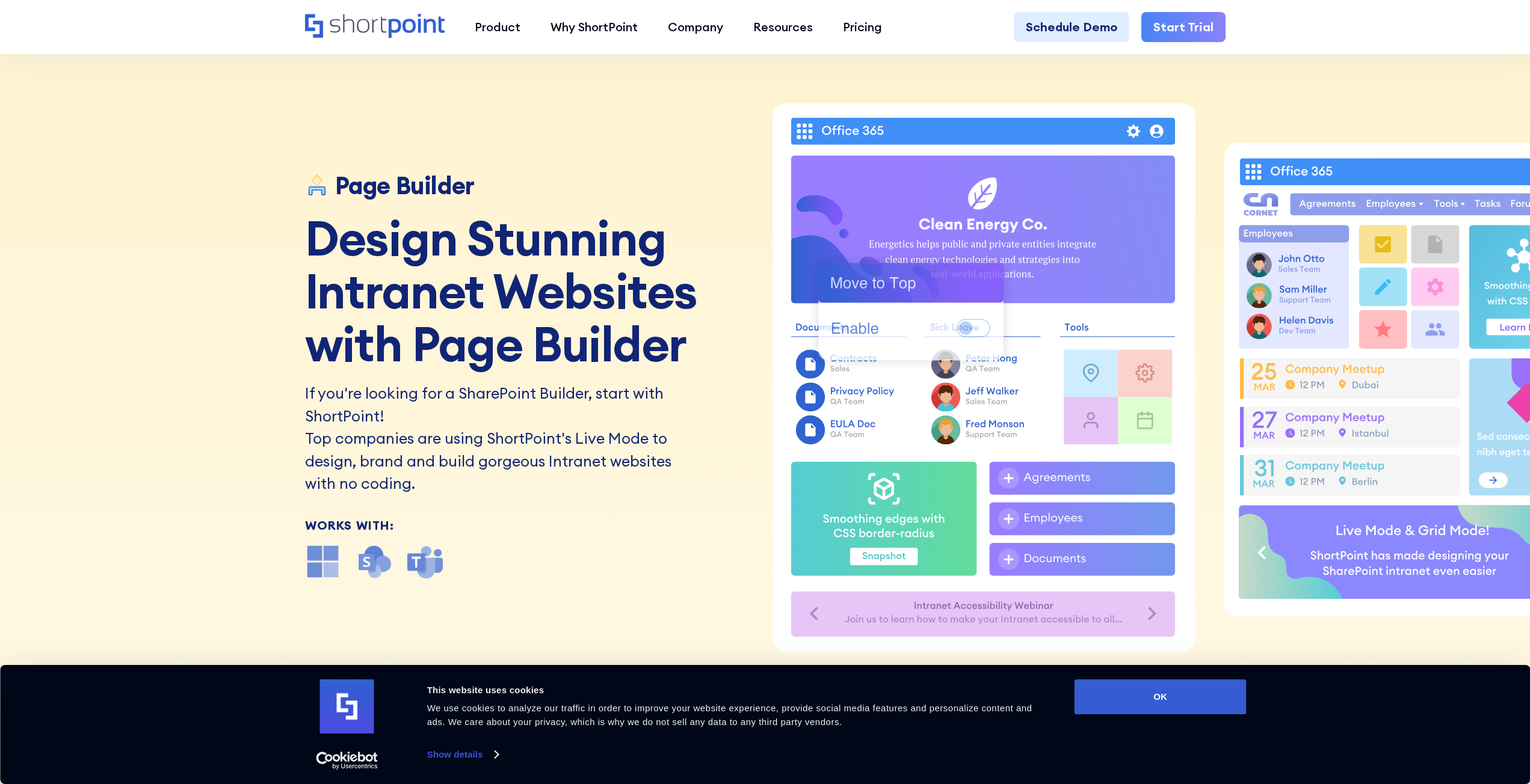
scroll to position [0, 0]
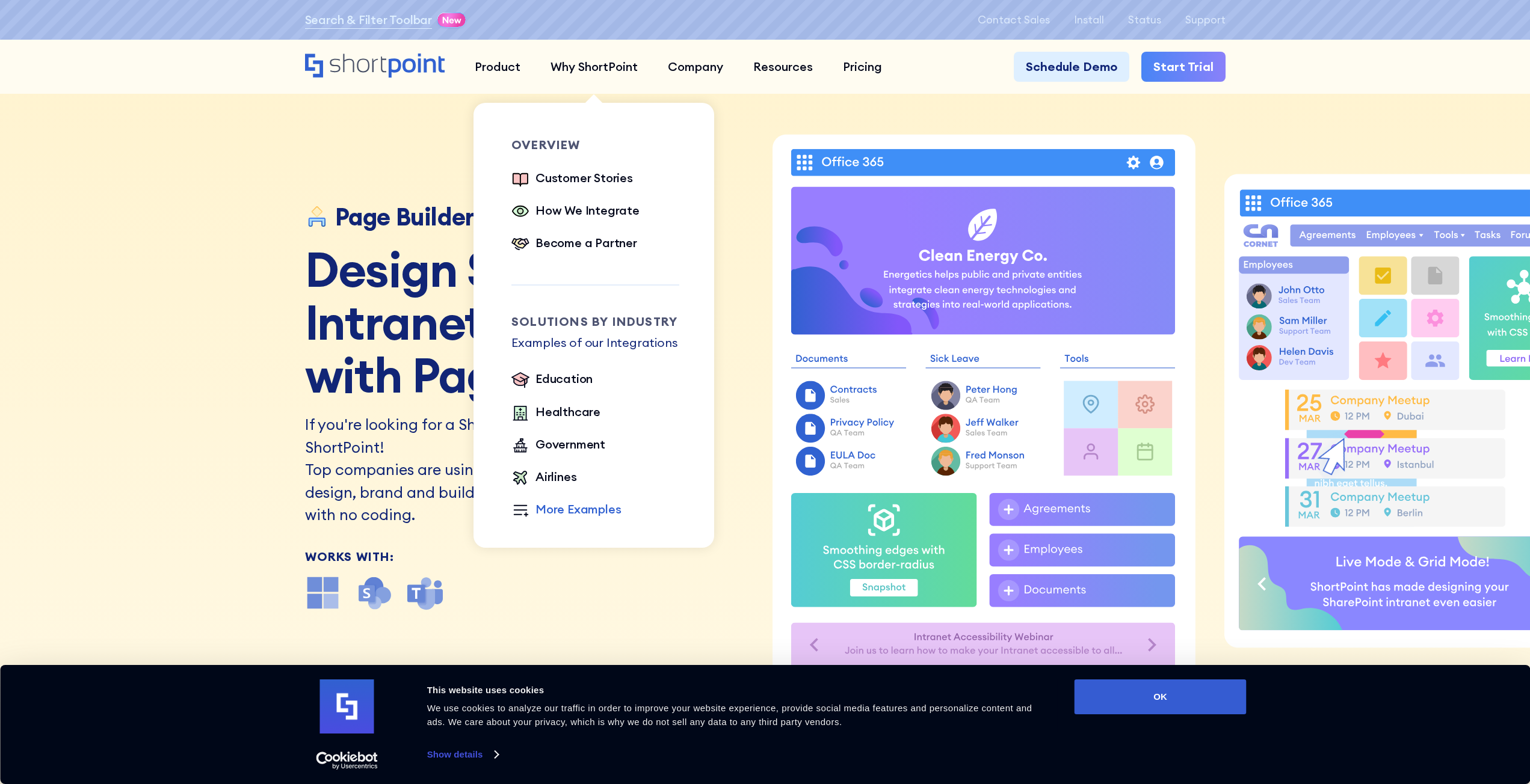
click at [571, 518] on div "More Examples" at bounding box center [578, 509] width 86 height 18
